Goal: Find specific page/section: Find specific page/section

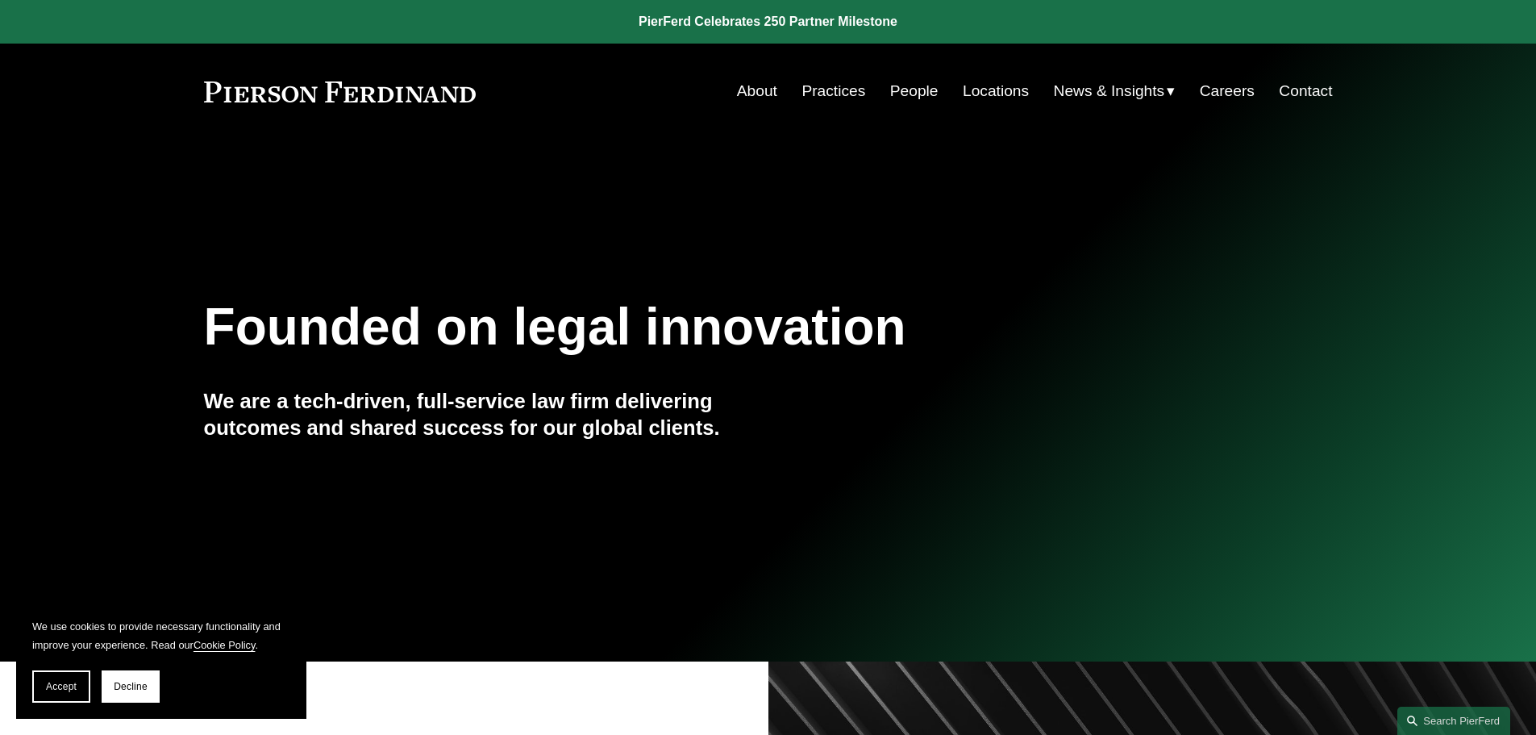
click at [897, 90] on link "People" at bounding box center [914, 91] width 48 height 31
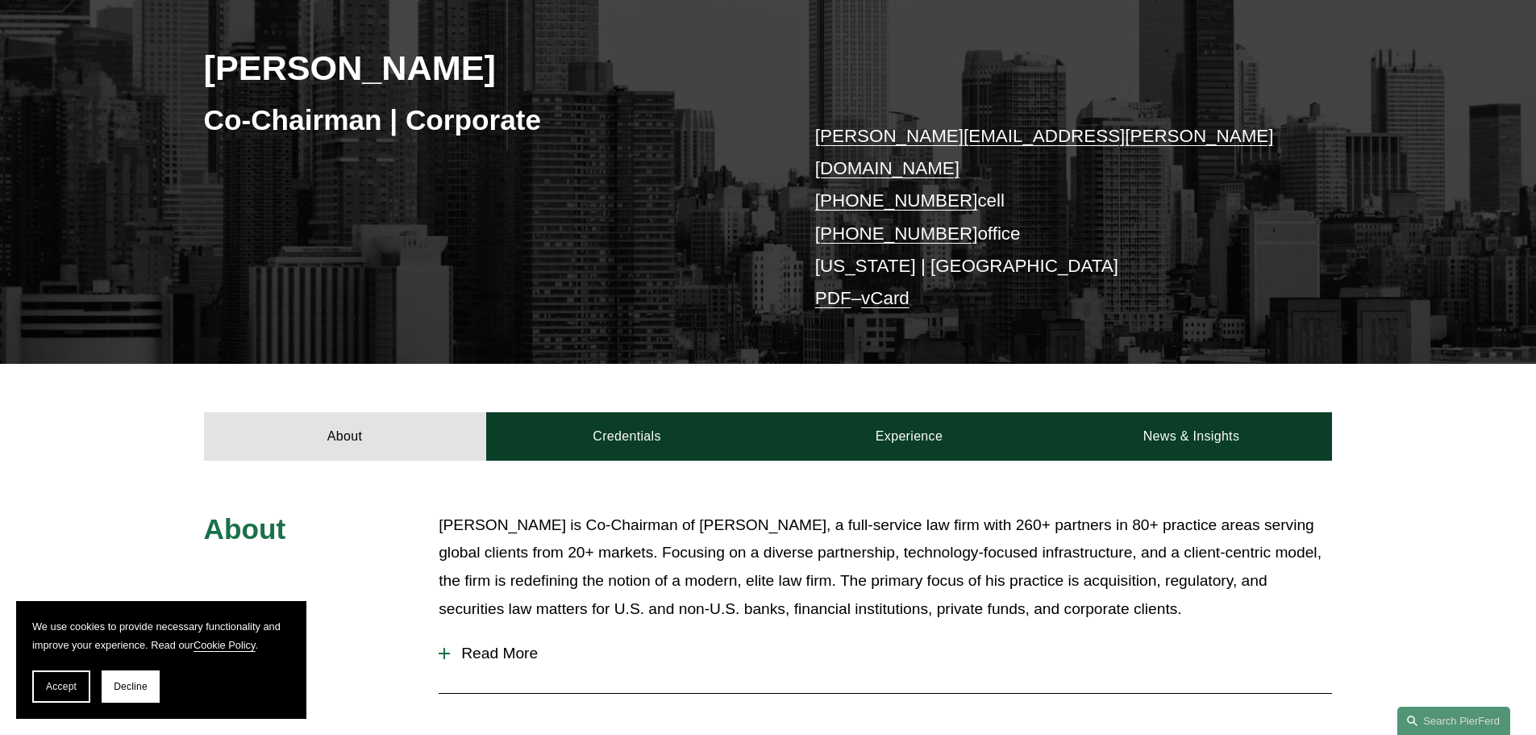
scroll to position [81, 0]
